Goal: Transaction & Acquisition: Purchase product/service

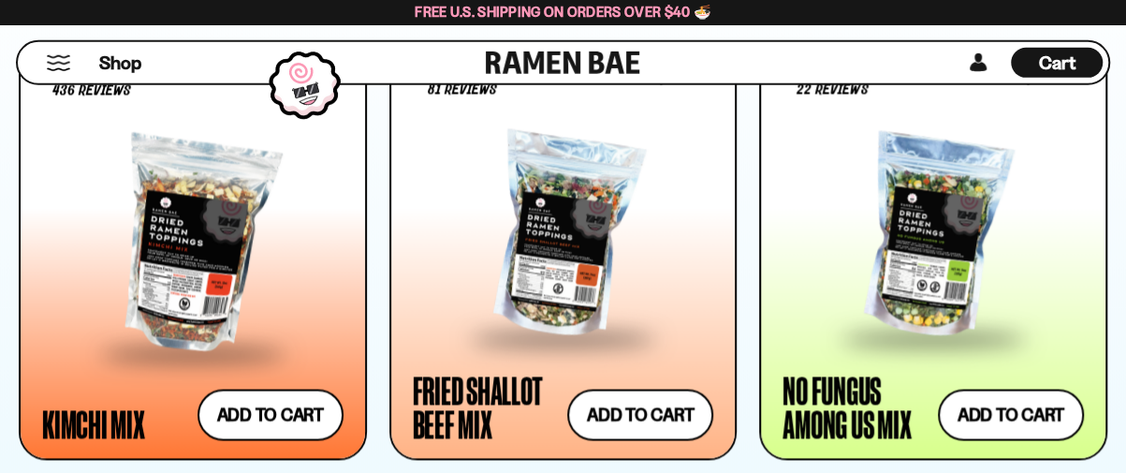
scroll to position [1615, 0]
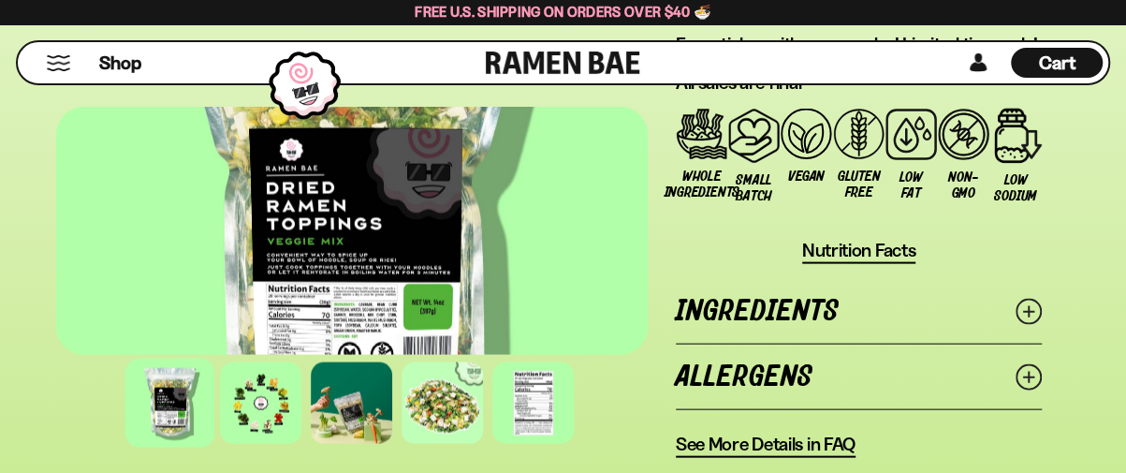
scroll to position [2057, 0]
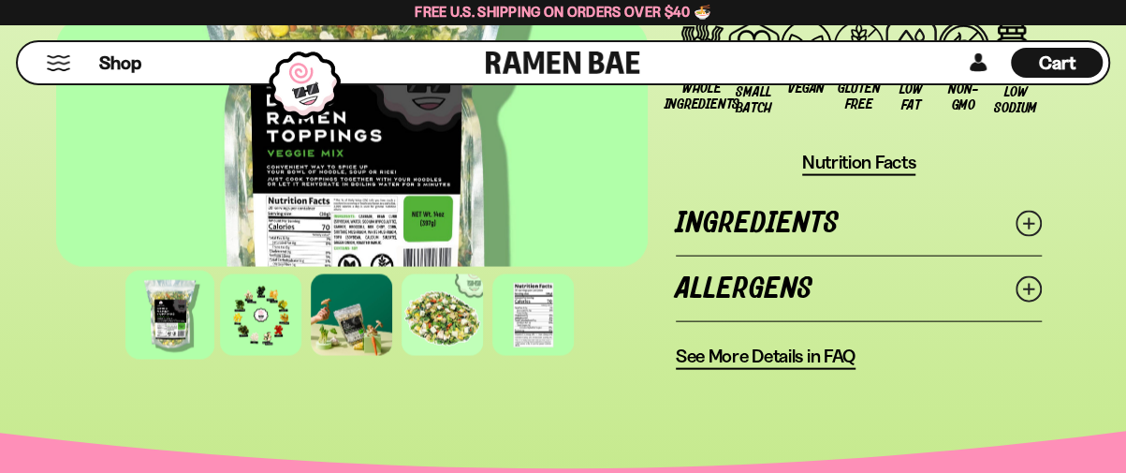
click at [1024, 211] on icon at bounding box center [1029, 224] width 26 height 26
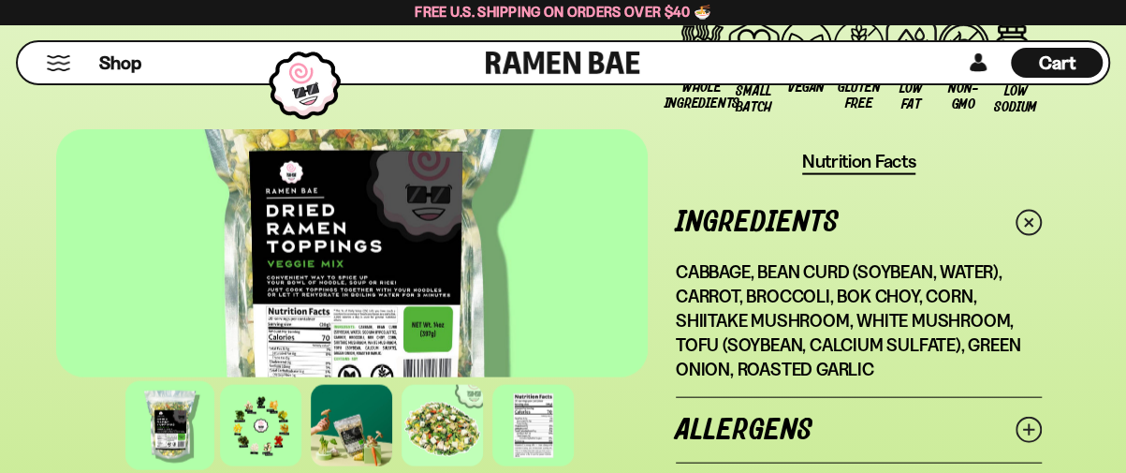
click at [1024, 204] on icon at bounding box center [1028, 222] width 37 height 37
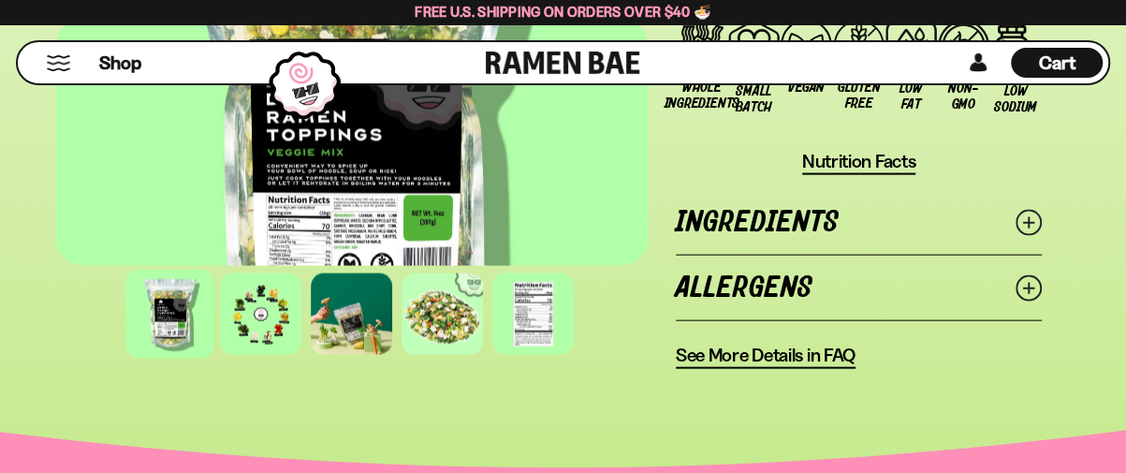
click at [1023, 275] on icon at bounding box center [1029, 288] width 26 height 26
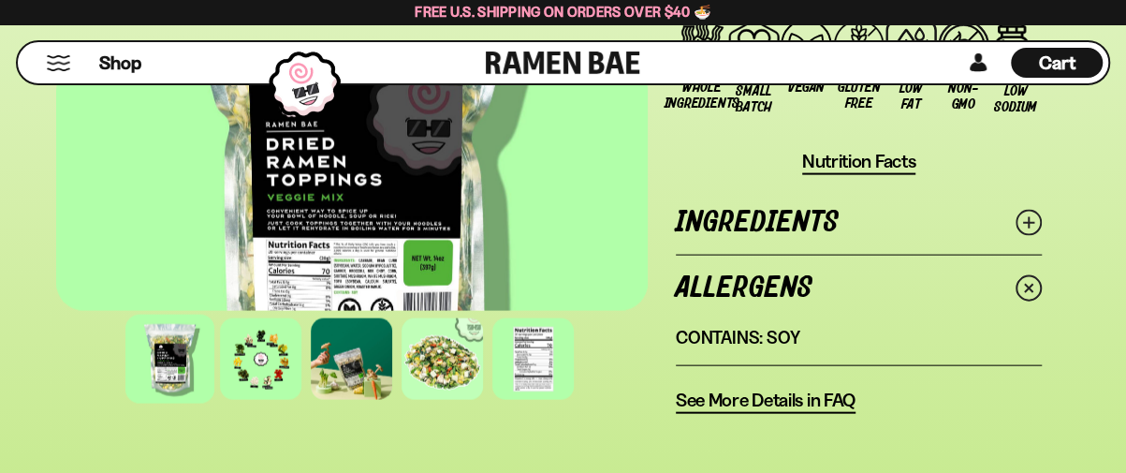
click at [1023, 270] on icon at bounding box center [1028, 288] width 37 height 37
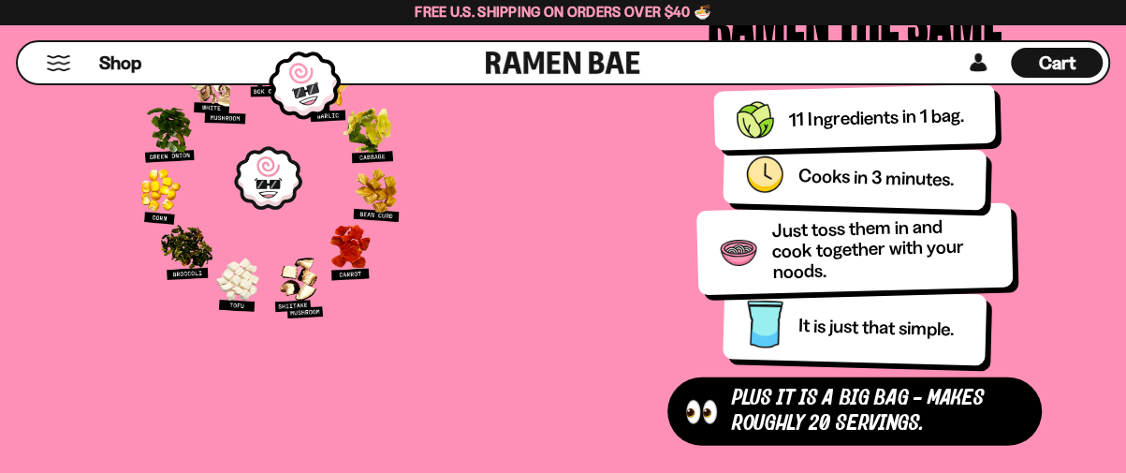
scroll to position [0, 0]
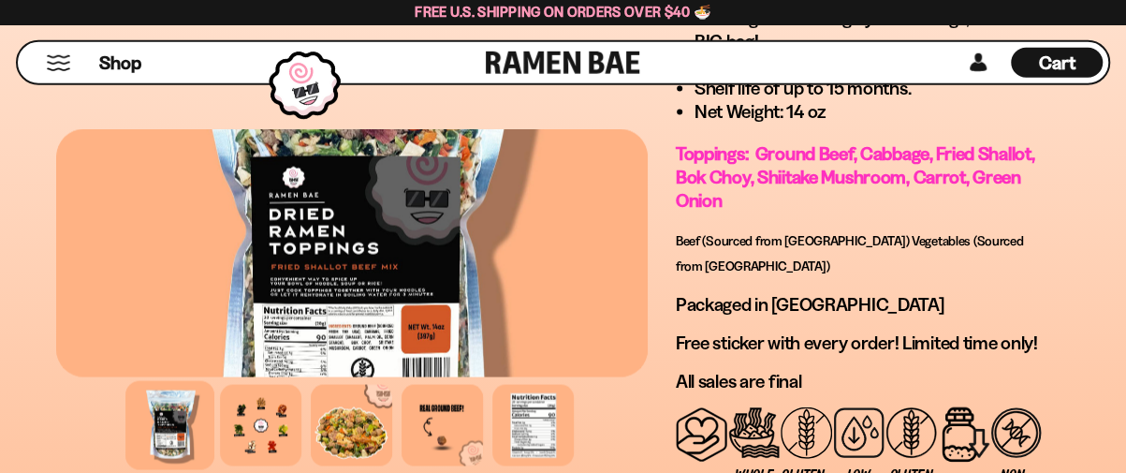
scroll to position [1953, 0]
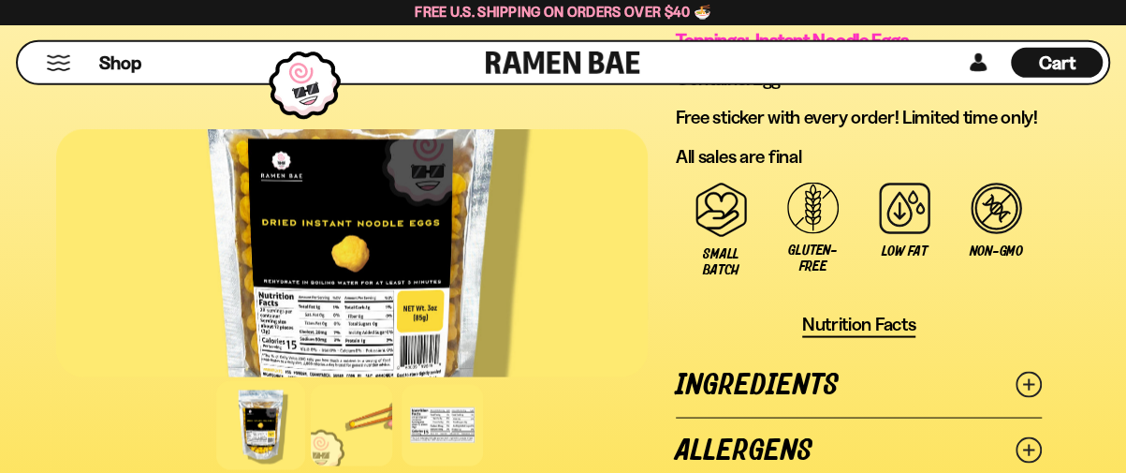
scroll to position [1764, 0]
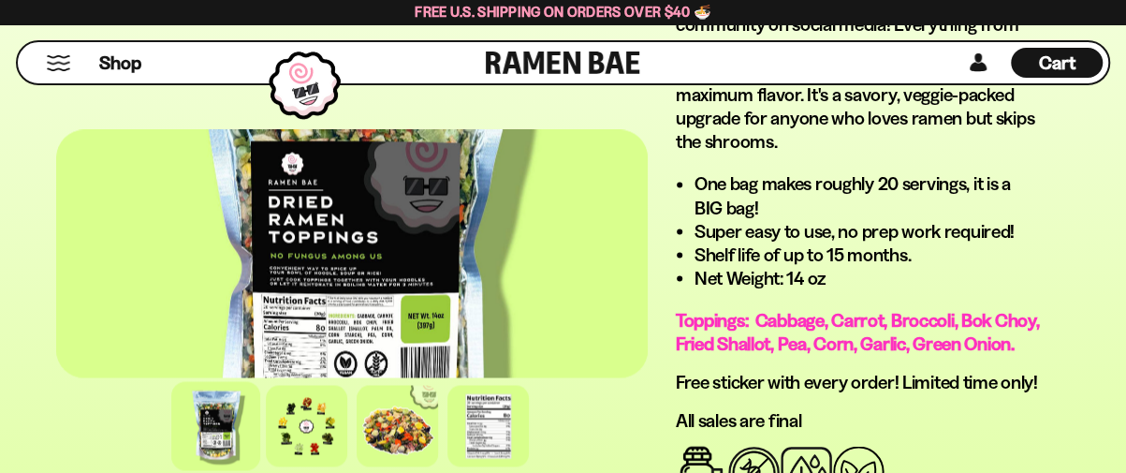
scroll to position [1712, 0]
